Goal: Task Accomplishment & Management: Complete application form

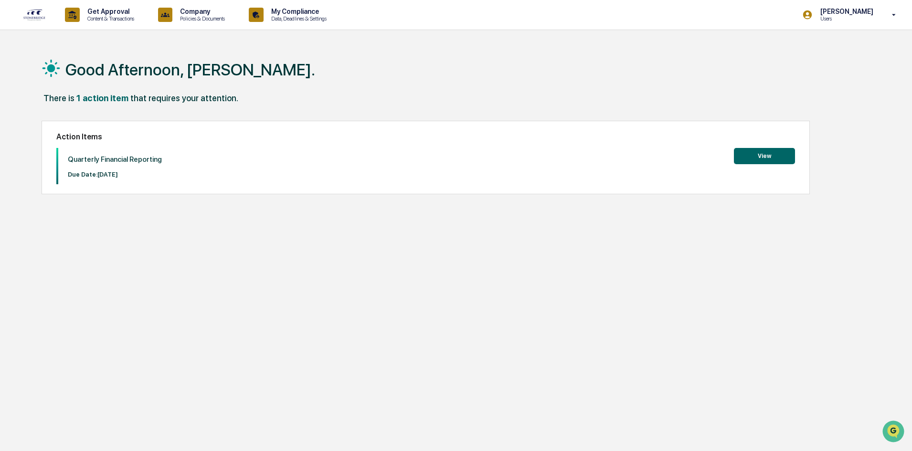
click at [761, 156] on button "View" at bounding box center [764, 156] width 61 height 16
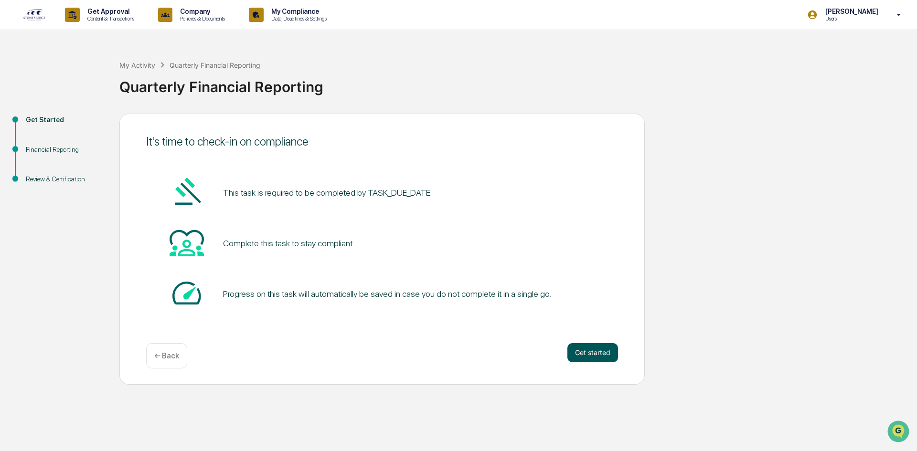
click at [593, 354] on button "Get started" at bounding box center [592, 352] width 51 height 19
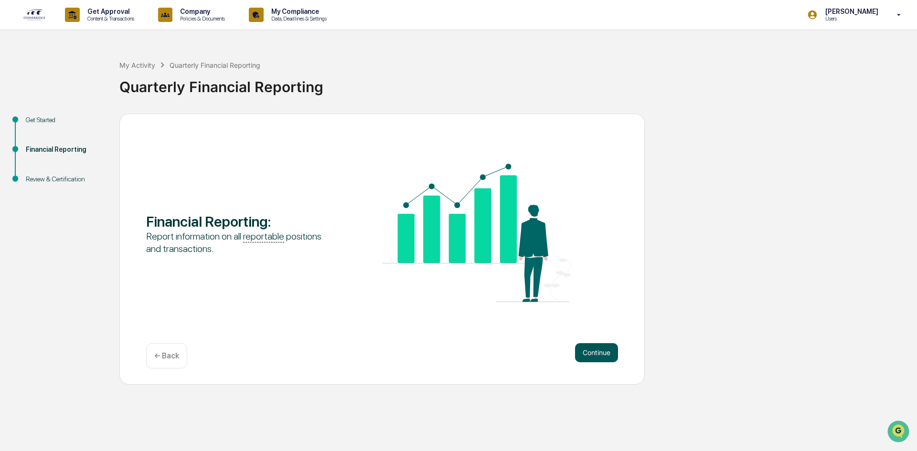
click at [592, 355] on button "Continue" at bounding box center [596, 352] width 43 height 19
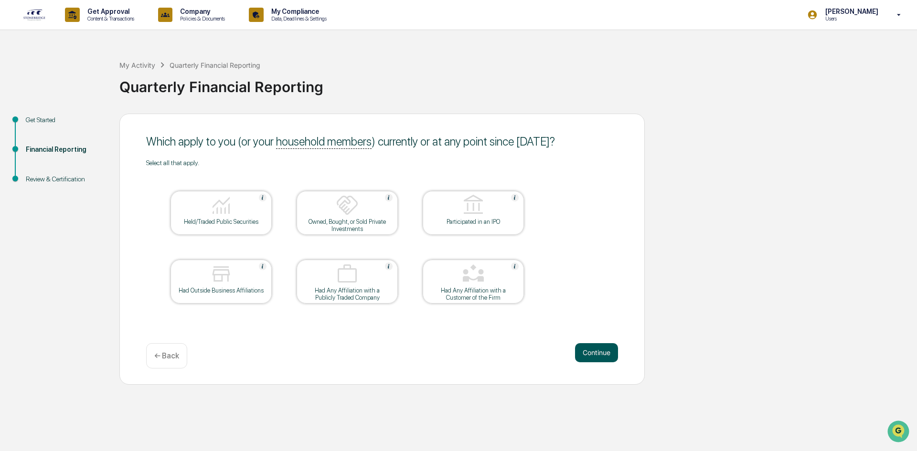
click at [601, 351] on button "Continue" at bounding box center [596, 352] width 43 height 19
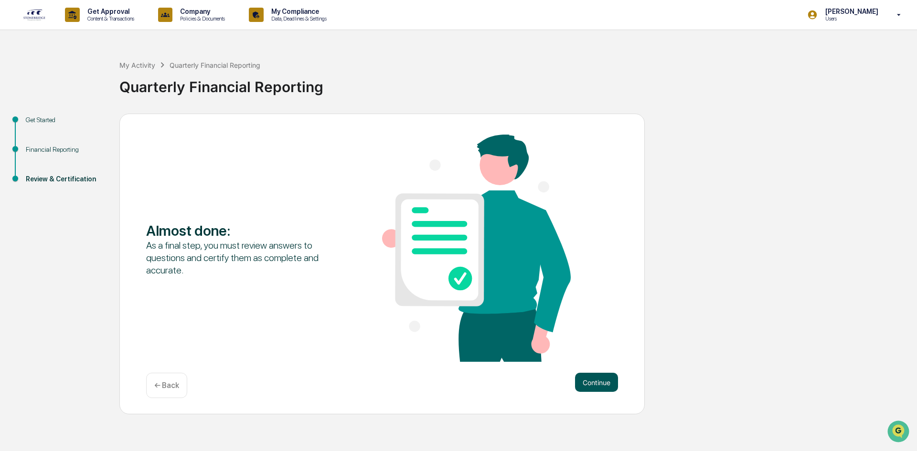
click at [596, 381] on button "Continue" at bounding box center [596, 382] width 43 height 19
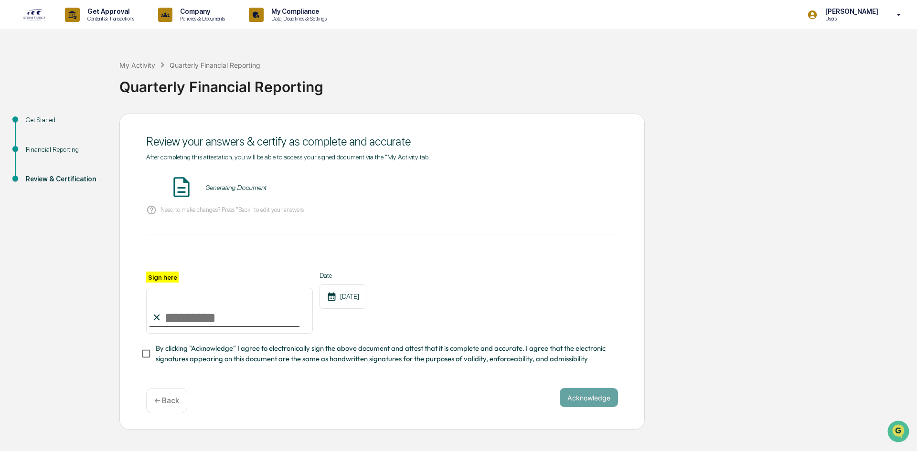
click at [174, 320] on input "Sign here" at bounding box center [229, 311] width 167 height 46
type input "**********"
click at [584, 400] on button "Acknowledge" at bounding box center [589, 397] width 58 height 19
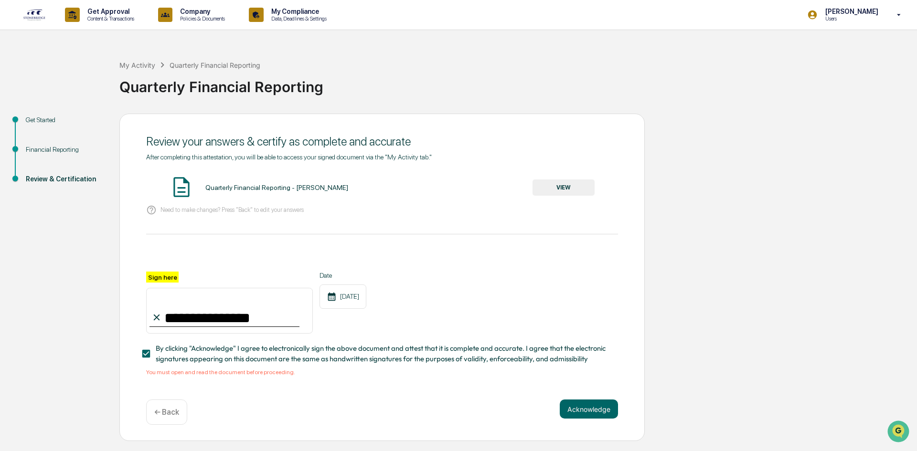
click at [349, 298] on div "[DATE]" at bounding box center [342, 297] width 47 height 24
click at [574, 183] on button "VIEW" at bounding box center [563, 188] width 62 height 16
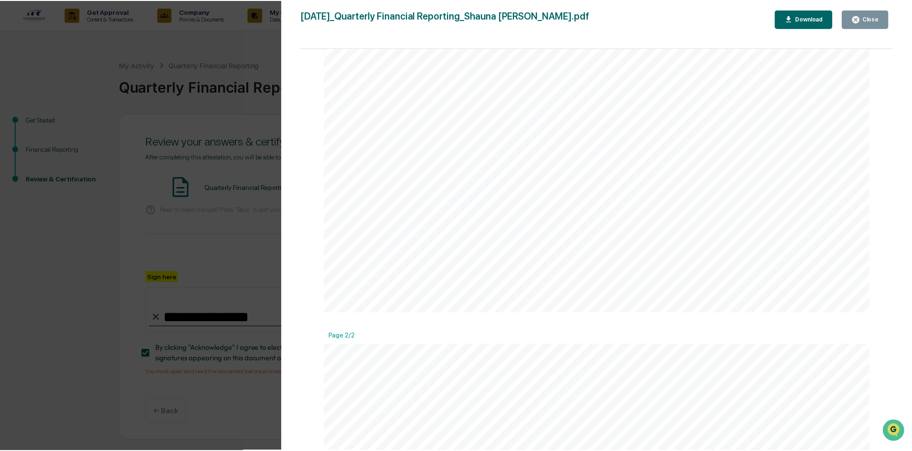
scroll to position [245, 0]
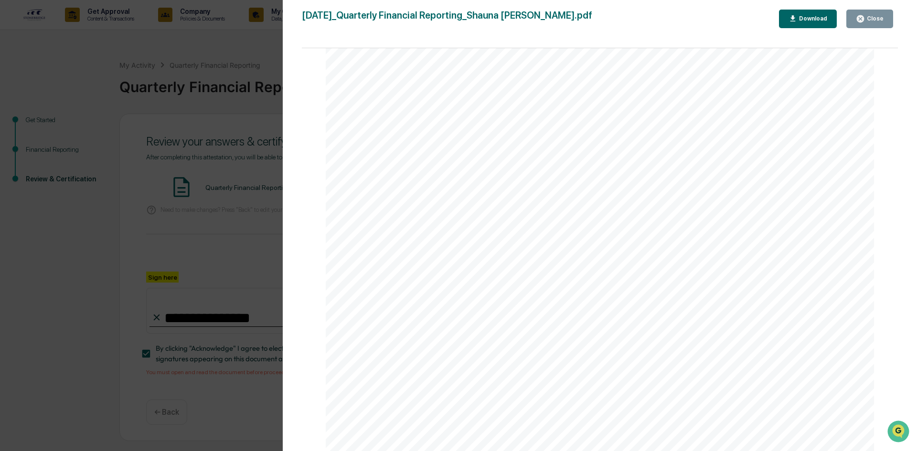
click at [873, 12] on button "Close" at bounding box center [869, 19] width 47 height 19
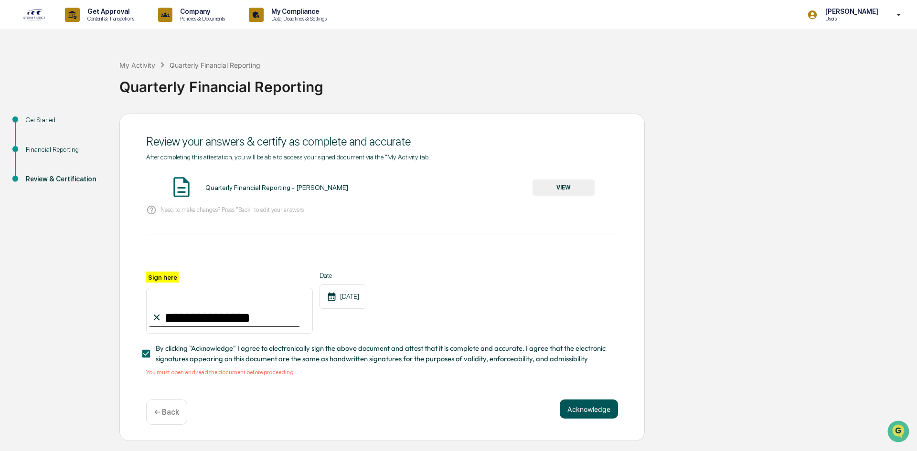
click at [585, 413] on button "Acknowledge" at bounding box center [589, 409] width 58 height 19
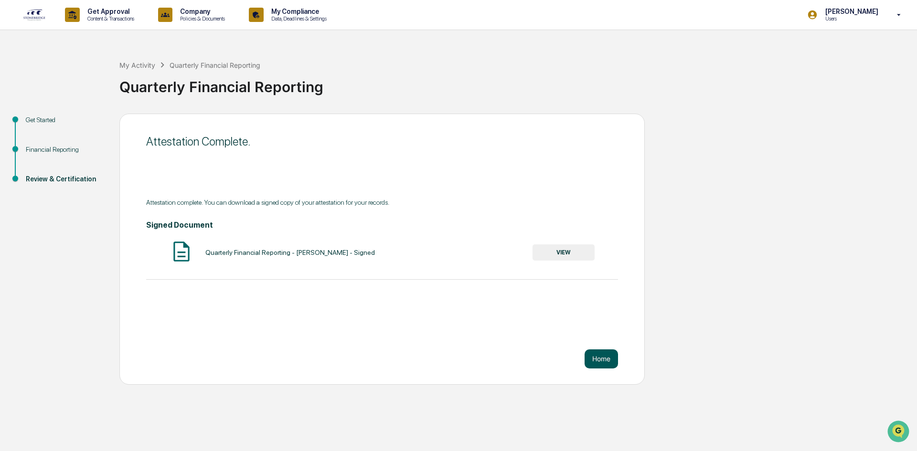
click at [606, 361] on button "Home" at bounding box center [600, 358] width 33 height 19
